Goal: Task Accomplishment & Management: Use online tool/utility

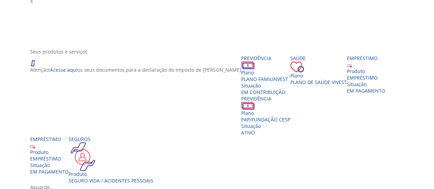
scroll to position [107, 0]
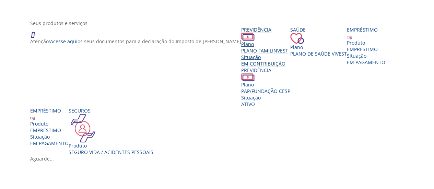
click at [241, 54] on span "PLANO FAMILINVEST" at bounding box center [264, 50] width 47 height 7
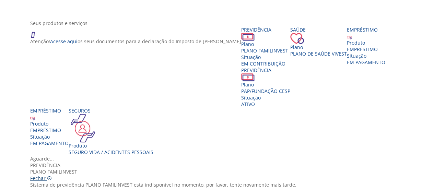
click at [46, 175] on span "Fechar" at bounding box center [37, 178] width 15 height 7
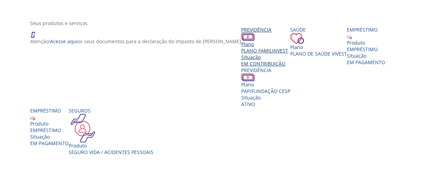
click at [241, 60] on div "Situação" at bounding box center [265, 57] width 49 height 7
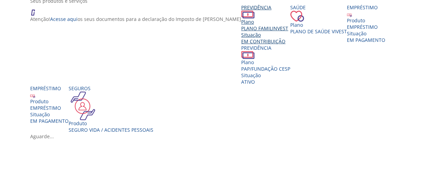
scroll to position [134, 0]
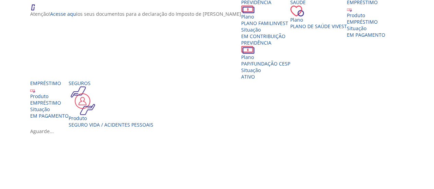
click at [387, 128] on div "Vivest" at bounding box center [219, 128] width 379 height 0
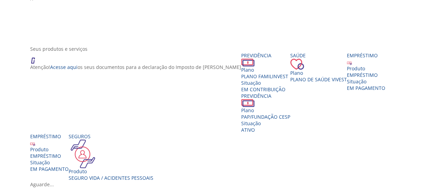
scroll to position [134, 0]
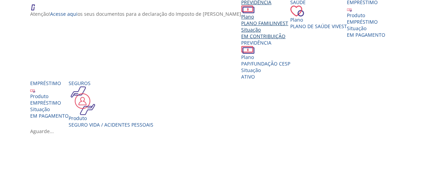
click at [241, 39] on span "EM CONTRIBUIÇÃO" at bounding box center [263, 36] width 44 height 7
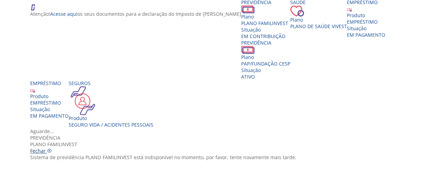
click at [46, 148] on span "Fechar" at bounding box center [37, 151] width 15 height 7
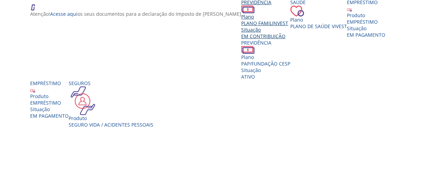
click at [241, 39] on span "EM CONTRIBUIÇÃO" at bounding box center [263, 36] width 44 height 7
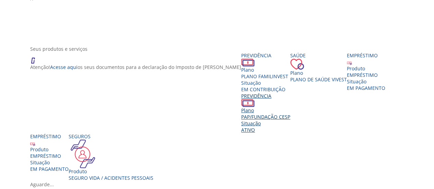
scroll to position [134, 0]
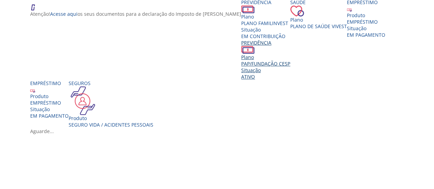
click at [290, 63] on span "PAP/FUNDAÇÃO CESP" at bounding box center [265, 63] width 49 height 7
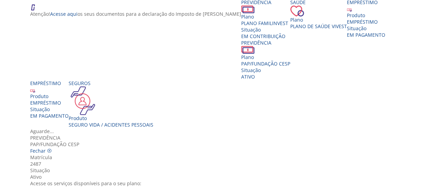
scroll to position [56, 0]
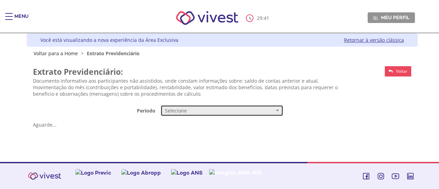
click at [241, 112] on span "Selecione" at bounding box center [220, 110] width 110 height 7
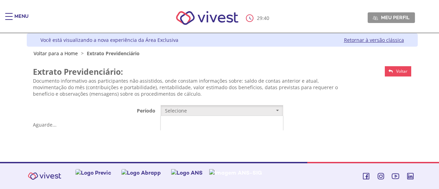
click at [218, 121] on link "Mensal" at bounding box center [222, 124] width 122 height 12
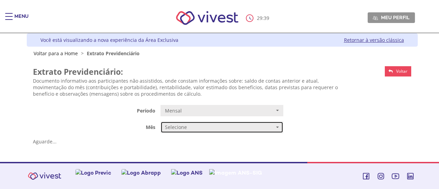
click at [218, 131] on button "Selecione" at bounding box center [222, 128] width 123 height 12
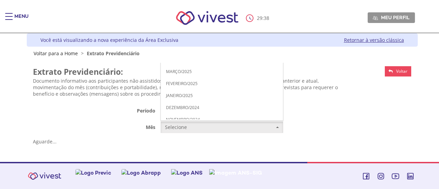
click at [189, 12] on span "AGOSTO/2025" at bounding box center [180, 11] width 28 height 5
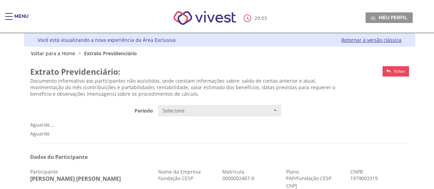
click at [390, 69] on link "Voltar" at bounding box center [396, 71] width 26 height 10
click at [390, 71] on icon "Vivest" at bounding box center [389, 71] width 4 height 4
click at [402, 71] on span "Voltar" at bounding box center [399, 71] width 11 height 6
click at [6, 16] on span "Main header" at bounding box center [9, 16] width 8 height 1
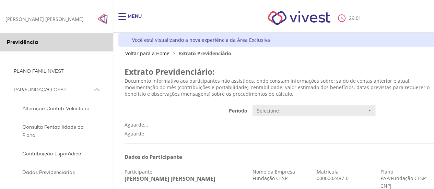
click at [91, 94] on span "PAP/FUNDAÇÃO CESP" at bounding box center [53, 89] width 79 height 9
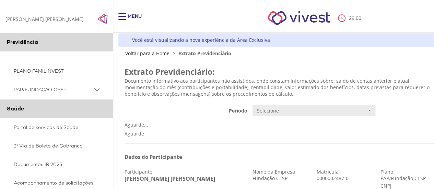
click at [95, 97] on link "PAP/FUNDAÇÃO CESP" at bounding box center [56, 89] width 113 height 19
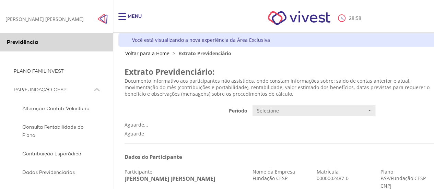
scroll to position [83, 0]
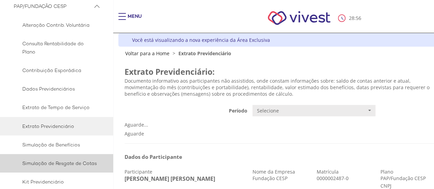
click at [68, 167] on span "Simulação de Resgate de Cotas" at bounding box center [55, 163] width 83 height 8
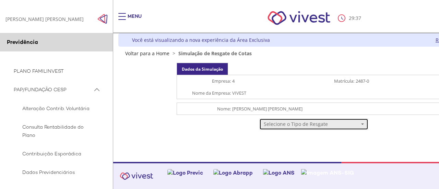
click at [316, 127] on span "Selecione o Tipo de Resgate" at bounding box center [312, 124] width 96 height 7
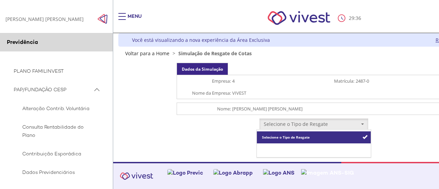
click at [293, 147] on link "Resgate Total" at bounding box center [314, 149] width 114 height 12
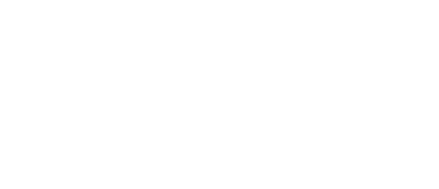
click at [138, 44] on div at bounding box center [219, 94] width 439 height 189
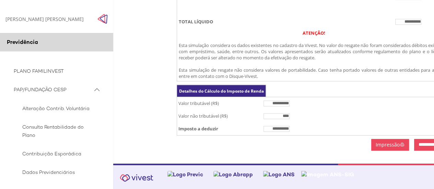
scroll to position [307, 0]
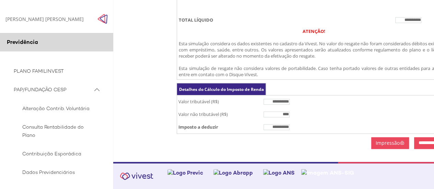
click at [103, 21] on img "Click to close side navigation." at bounding box center [102, 19] width 10 height 10
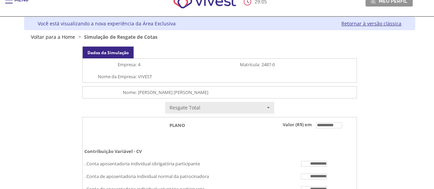
scroll to position [0, 0]
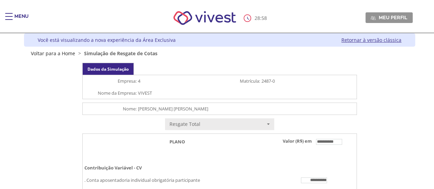
click at [8, 15] on div "Main header" at bounding box center [9, 20] width 8 height 14
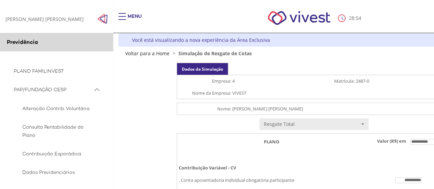
click at [98, 92] on PSAP_dropdown_icon at bounding box center [97, 89] width 9 height 9
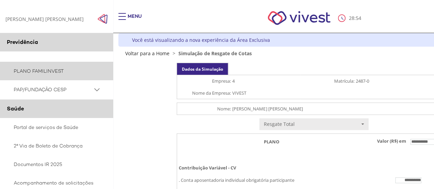
click at [43, 70] on link "PLANO FAMILINVEST" at bounding box center [56, 71] width 113 height 19
click at [63, 75] on link "PLANO FAMILINVEST" at bounding box center [56, 71] width 113 height 19
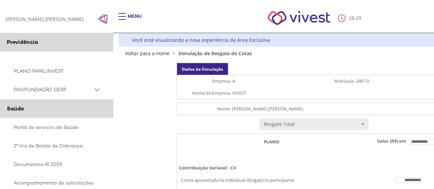
click at [107, 20] on img "Click to close side navigation." at bounding box center [102, 19] width 10 height 10
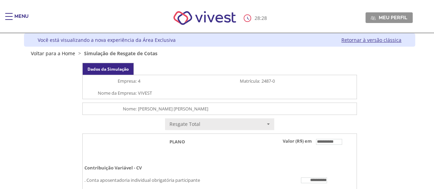
click at [390, 39] on link "Retornar à versão clássica" at bounding box center [372, 40] width 60 height 7
